Goal: Navigation & Orientation: Find specific page/section

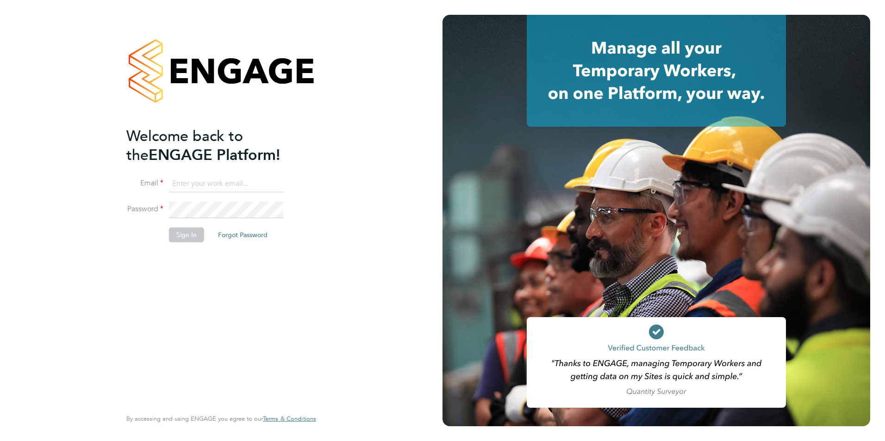
type input "[EMAIL_ADDRESS][DOMAIN_NAME]"
click at [190, 235] on button "Sign In" at bounding box center [186, 235] width 35 height 15
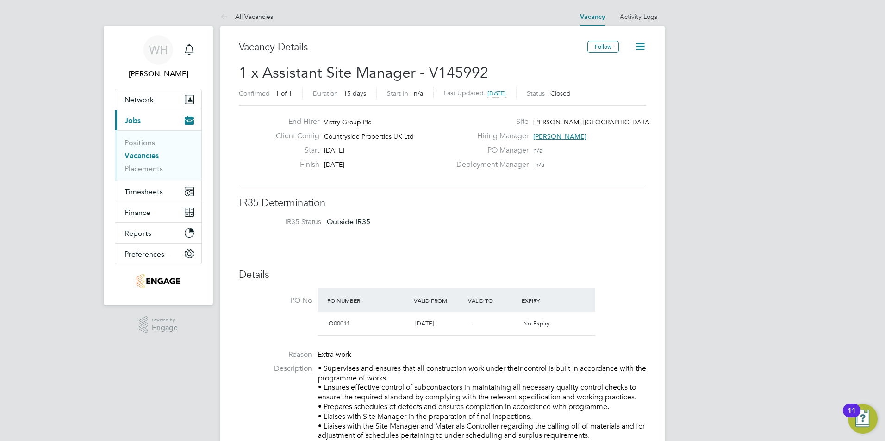
click at [147, 156] on link "Vacancies" at bounding box center [141, 155] width 34 height 9
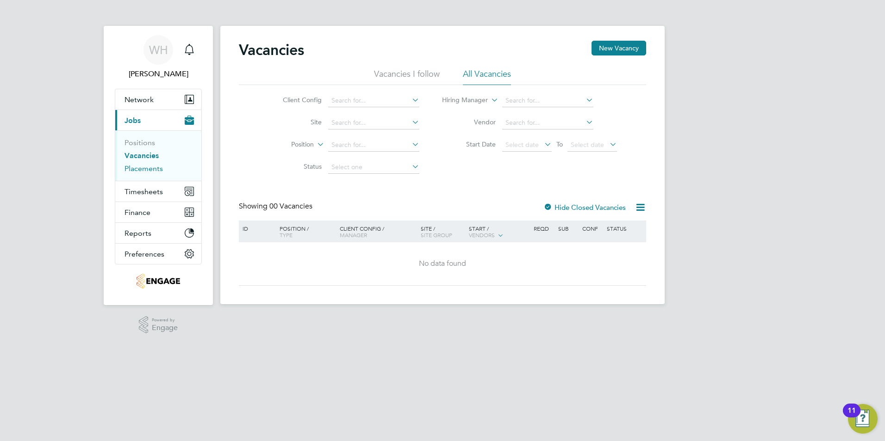
click at [145, 168] on link "Placements" at bounding box center [143, 168] width 38 height 9
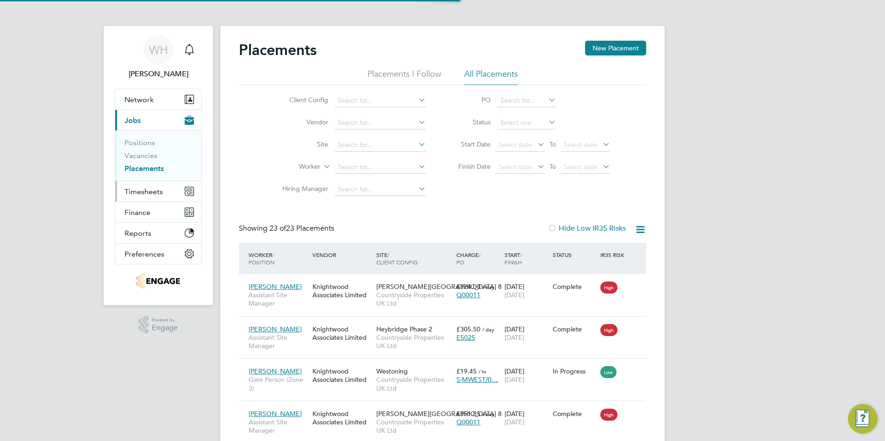
scroll to position [35, 64]
click at [140, 155] on link "Vacancies" at bounding box center [140, 155] width 33 height 9
